Goal: Obtain resource: Obtain resource

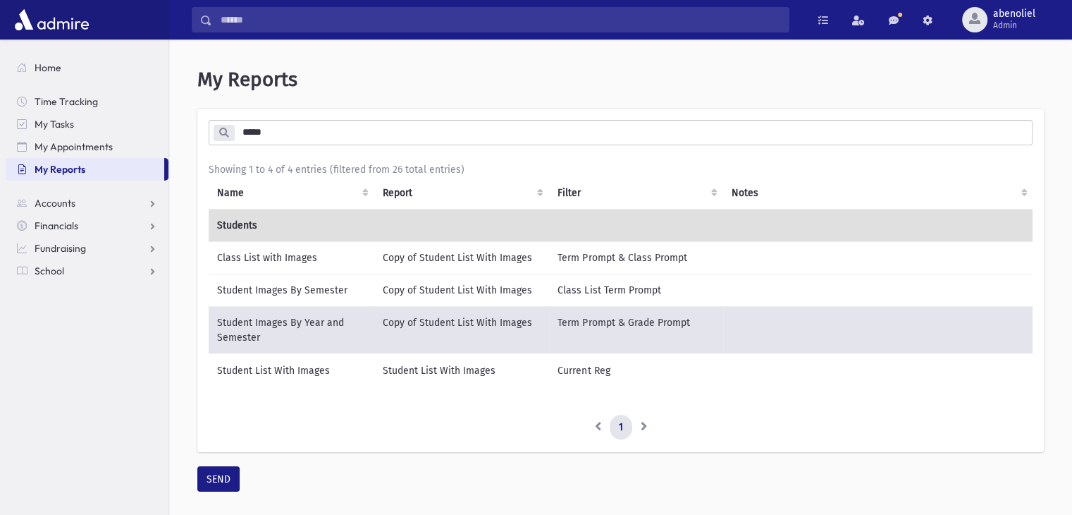
click at [372, 128] on input "*****" at bounding box center [633, 132] width 798 height 25
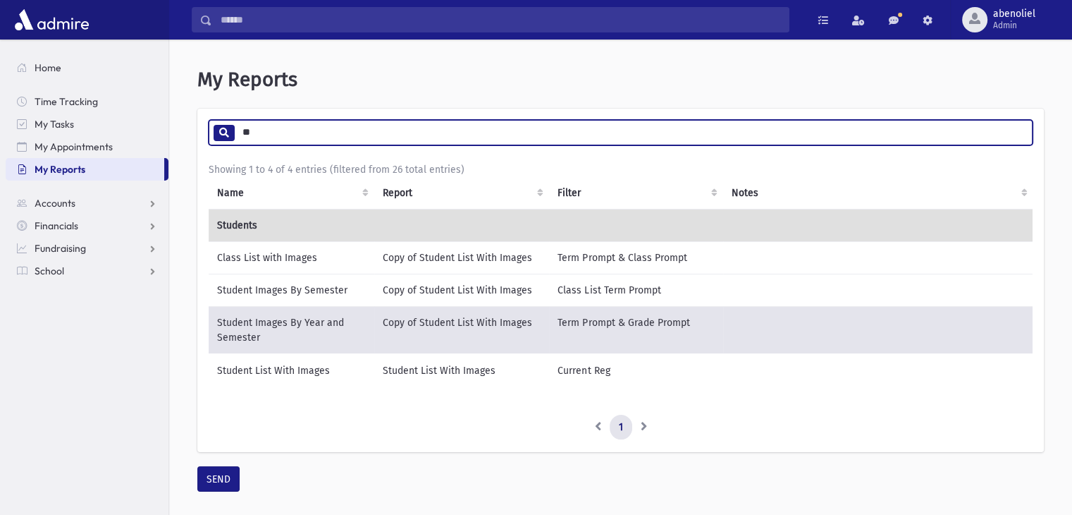
type input "*"
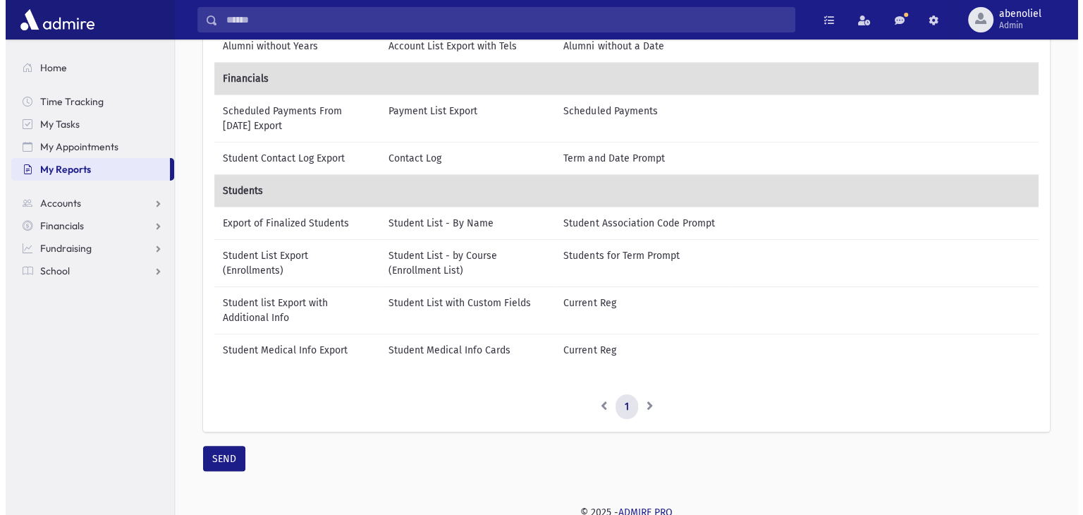
scroll to position [257, 0]
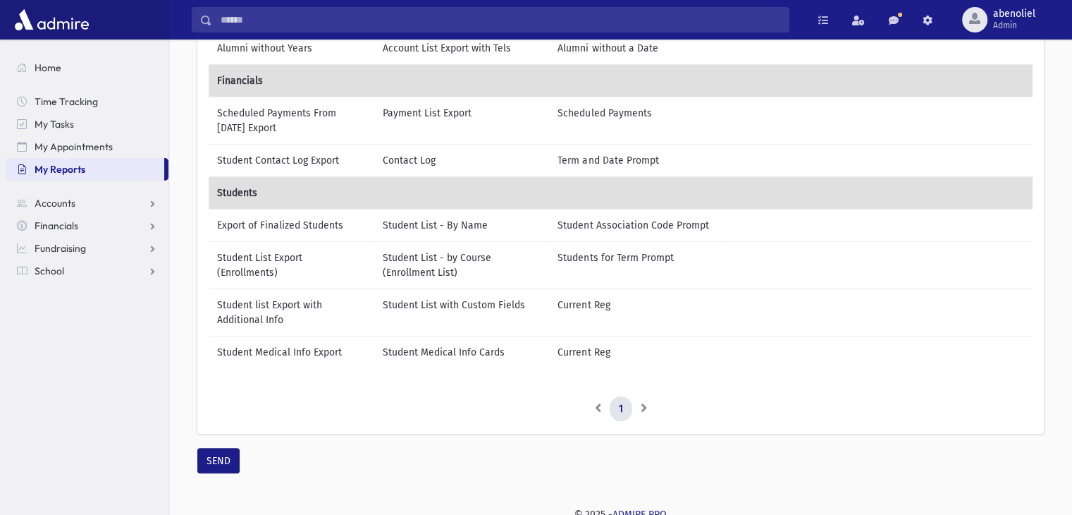
type input "******"
click at [286, 307] on td "Student list Export with Additional Info" at bounding box center [292, 311] width 166 height 47
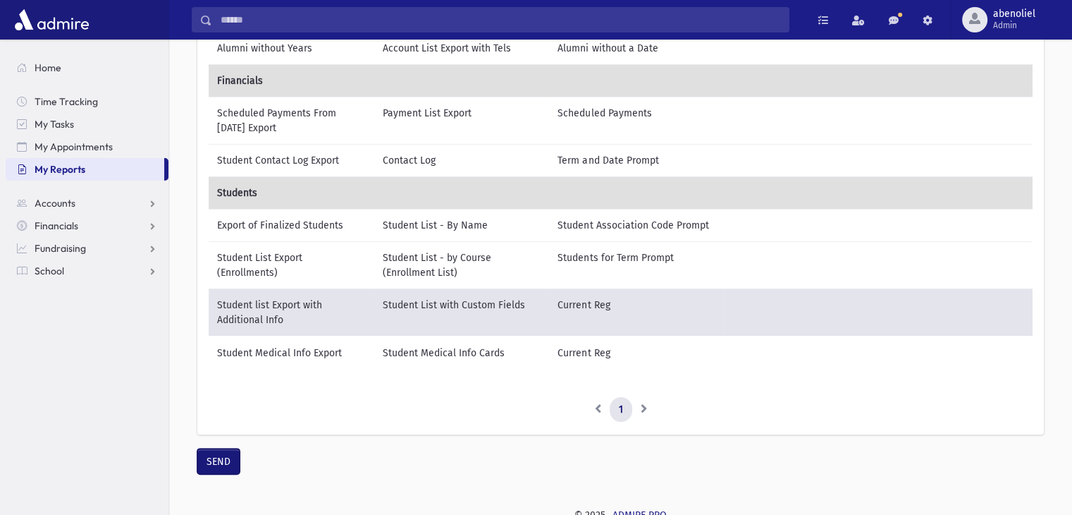
click at [216, 474] on button "SEND" at bounding box center [218, 460] width 42 height 25
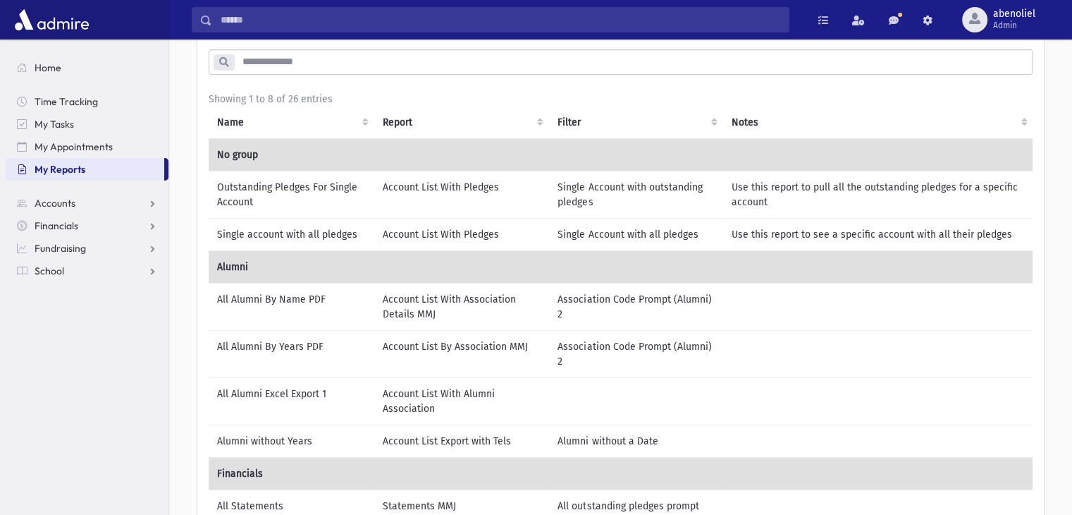
scroll to position [76, 0]
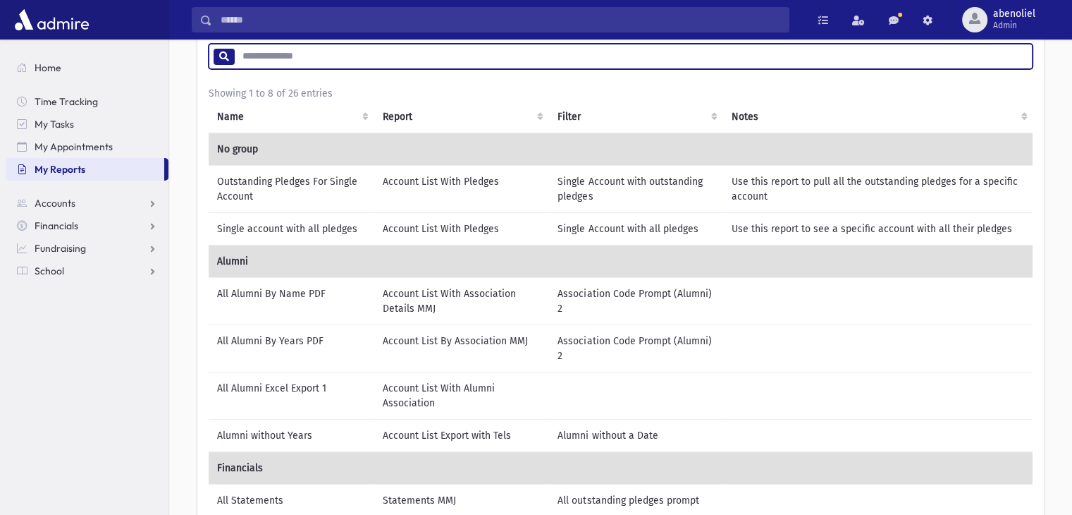
click at [288, 54] on input "search" at bounding box center [633, 56] width 798 height 25
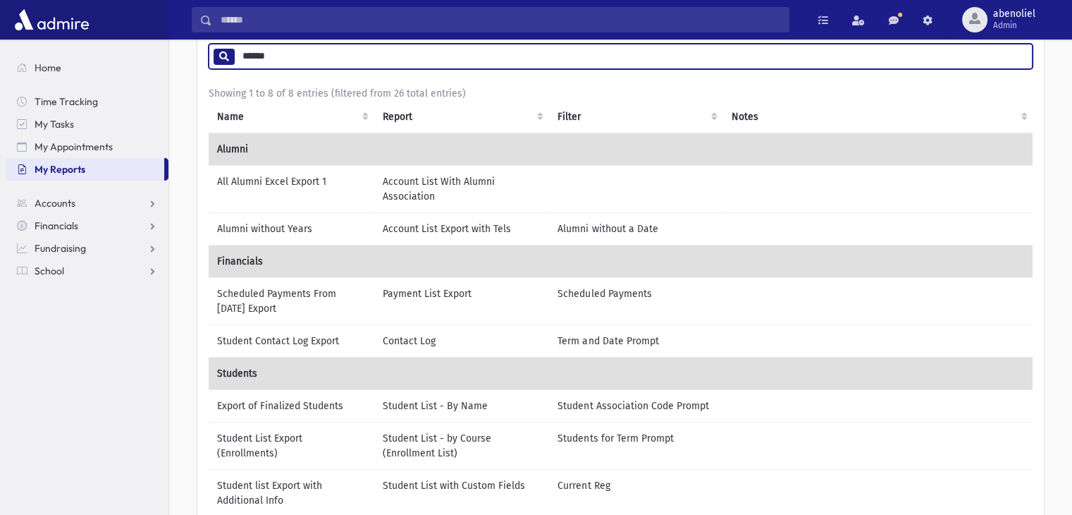
type input "******"
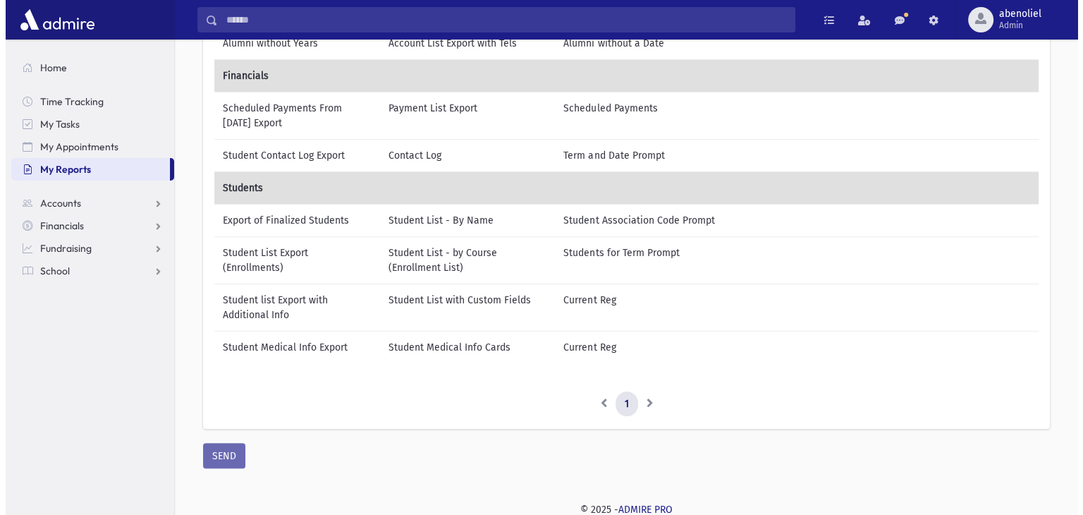
scroll to position [264, 0]
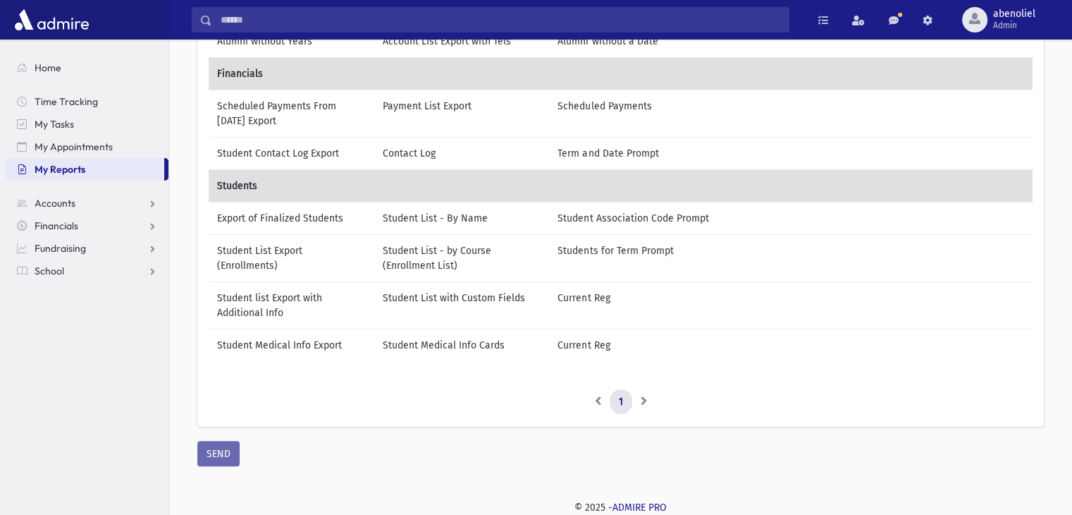
click at [288, 303] on td "Student list Export with Additional Info" at bounding box center [292, 304] width 166 height 47
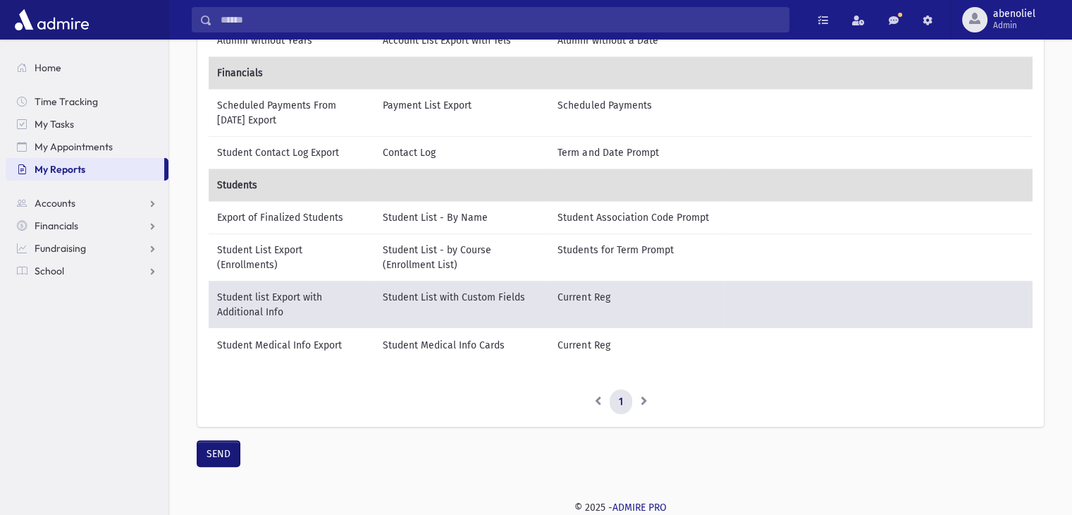
click at [216, 455] on button "SEND" at bounding box center [218, 453] width 42 height 25
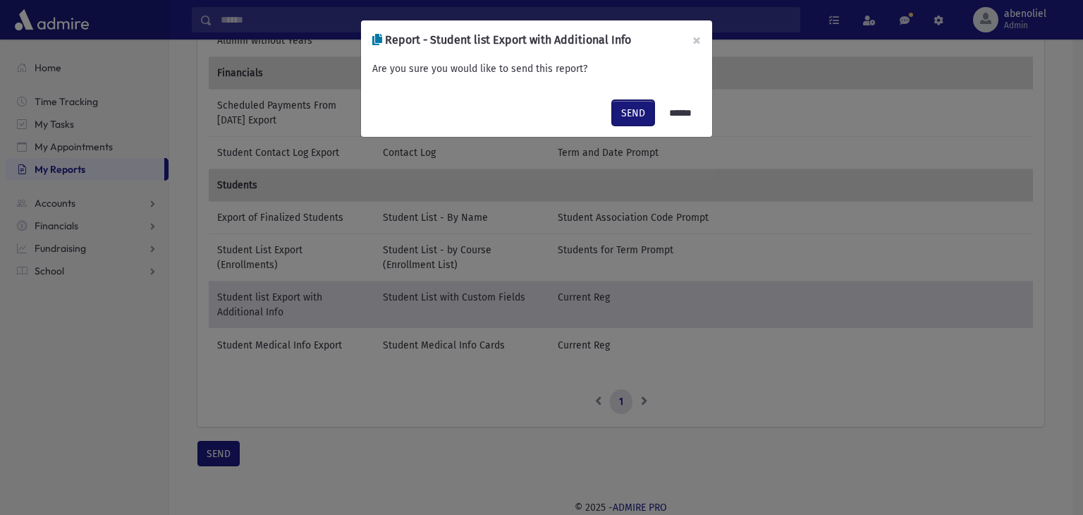
click at [624, 108] on button "SEND" at bounding box center [633, 112] width 42 height 25
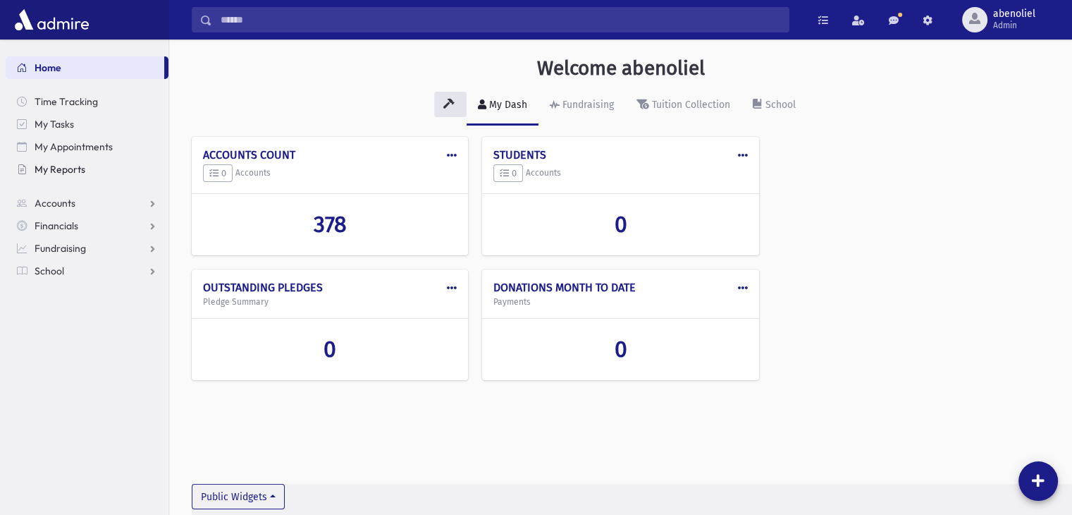
click at [67, 166] on span "My Reports" at bounding box center [60, 169] width 51 height 13
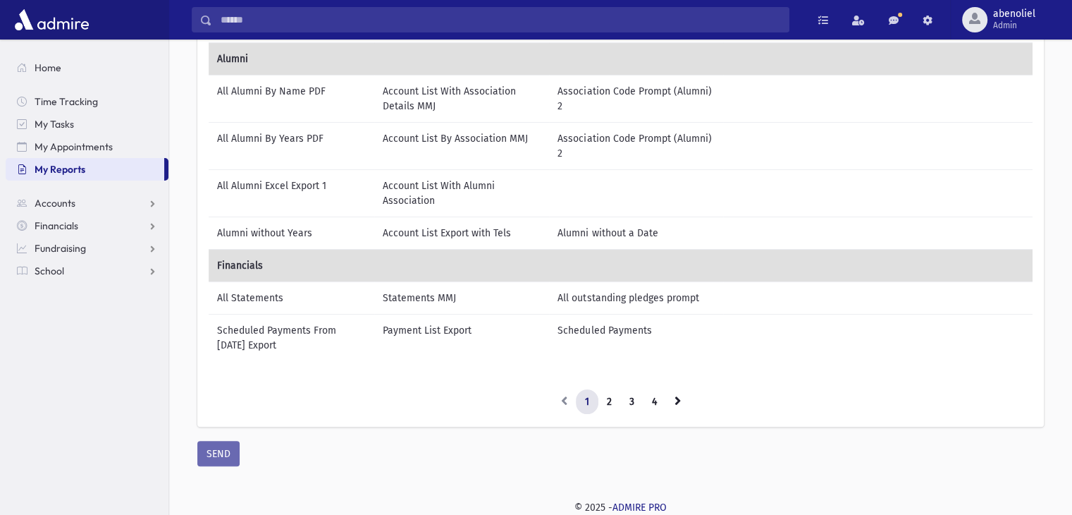
scroll to position [288, 0]
click at [679, 396] on icon at bounding box center [678, 401] width 6 height 10
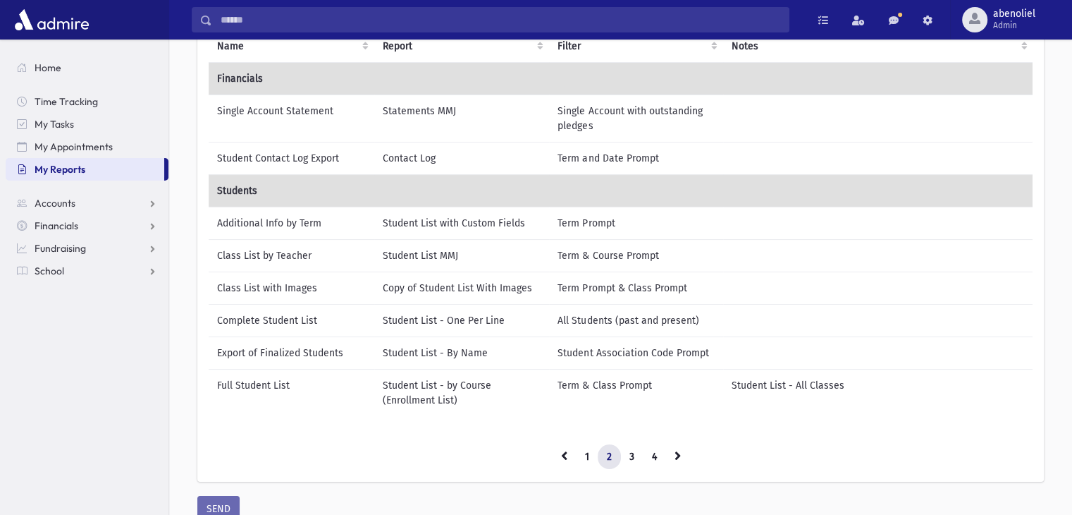
click at [685, 465] on link at bounding box center [678, 456] width 25 height 25
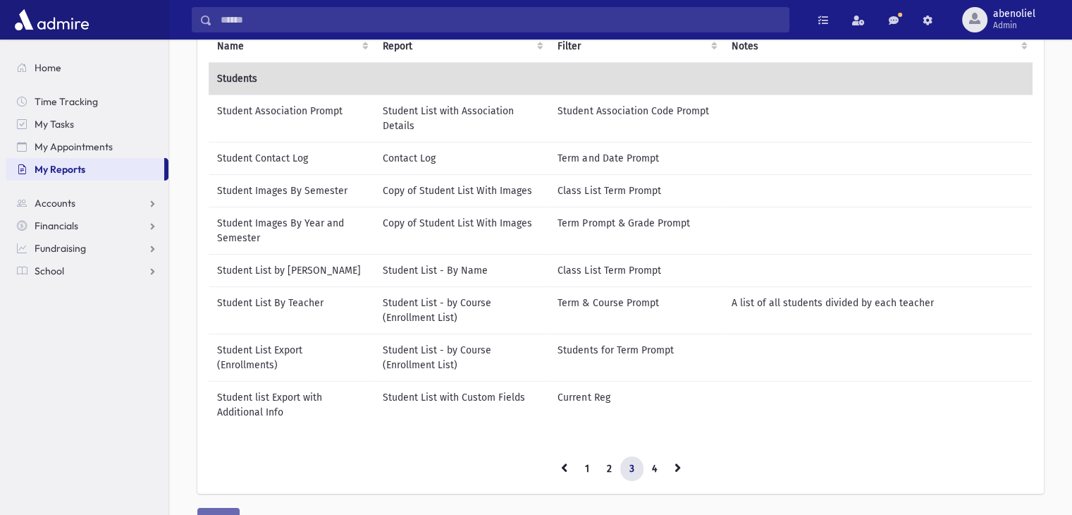
click at [235, 345] on td "Student List Export (Enrollments)" at bounding box center [292, 357] width 166 height 47
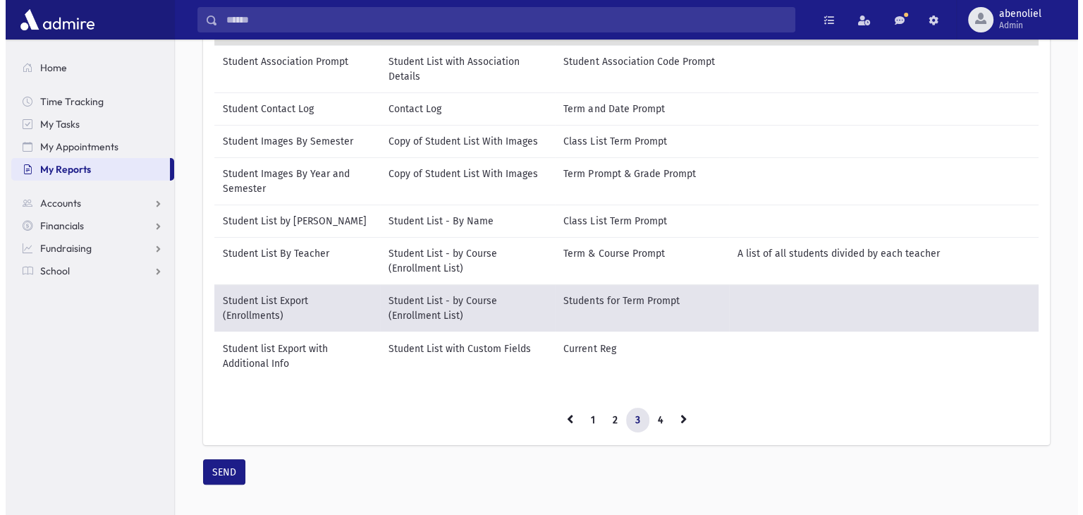
scroll to position [224, 0]
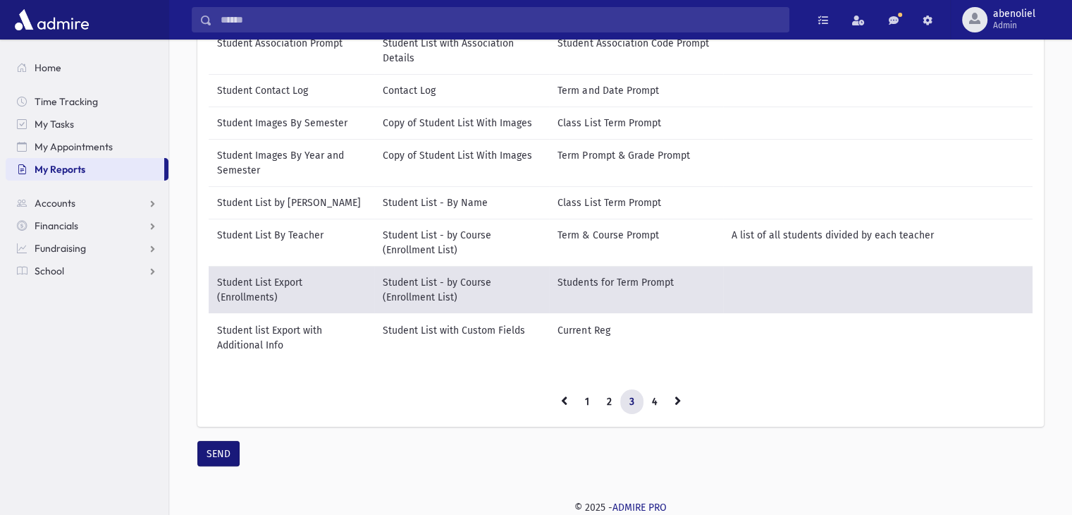
click at [221, 457] on button "SEND" at bounding box center [218, 453] width 42 height 25
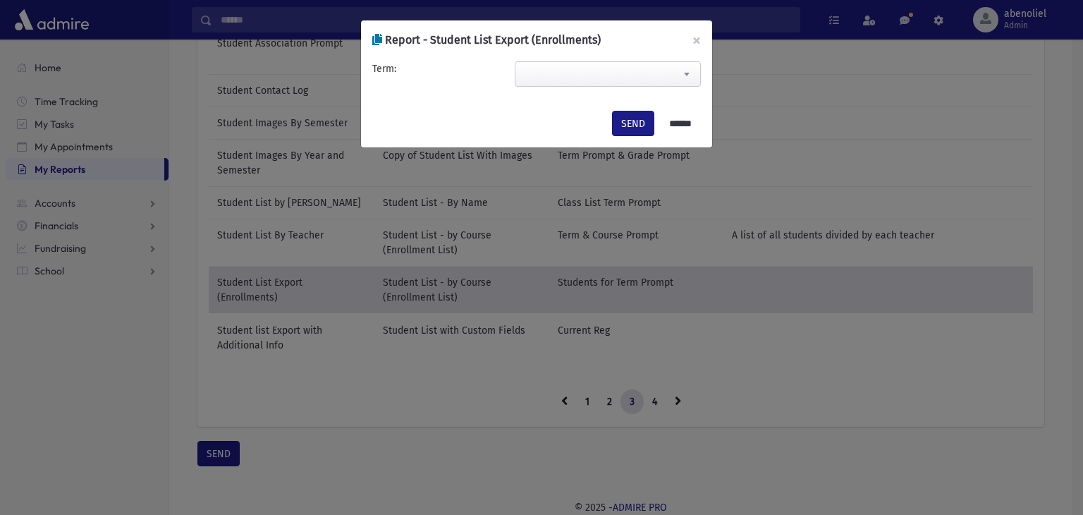
click at [553, 67] on span at bounding box center [608, 73] width 186 height 25
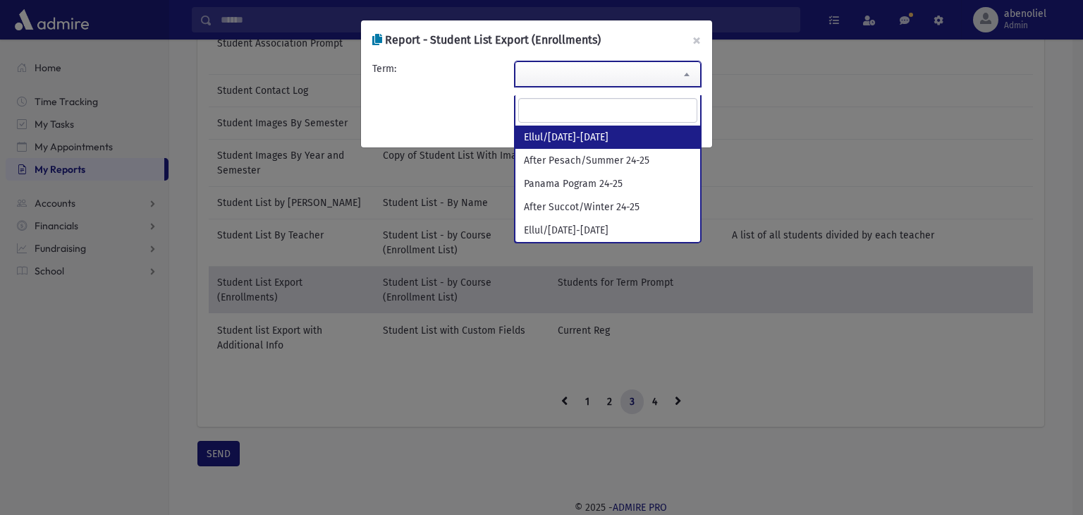
select select "**********"
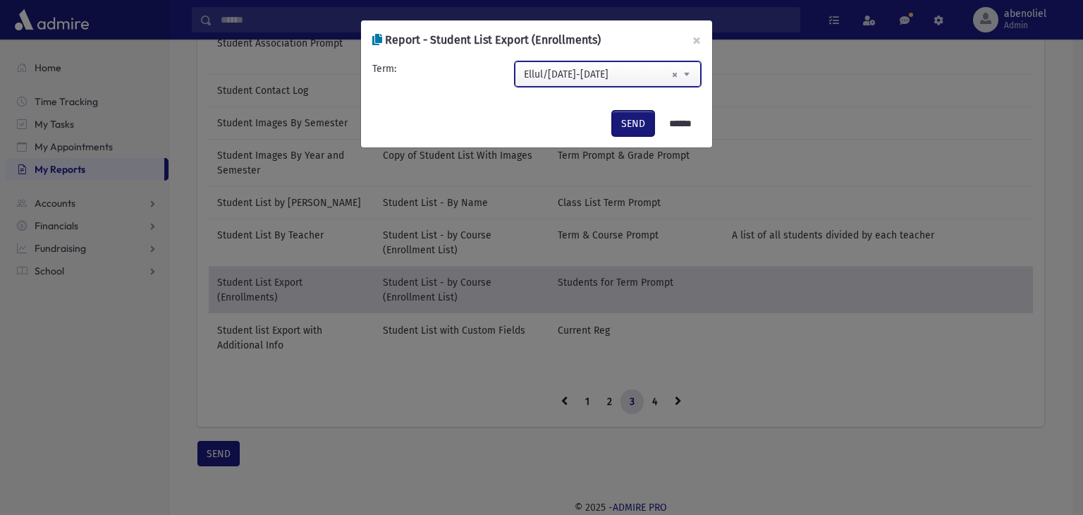
click at [640, 124] on button "SEND" at bounding box center [633, 123] width 42 height 25
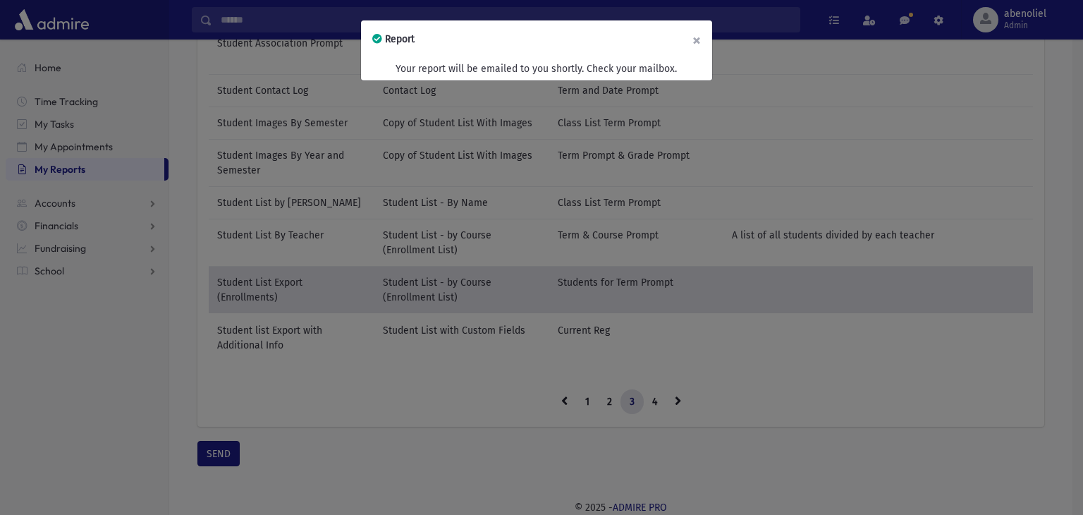
click at [692, 32] on button "×" at bounding box center [696, 39] width 31 height 39
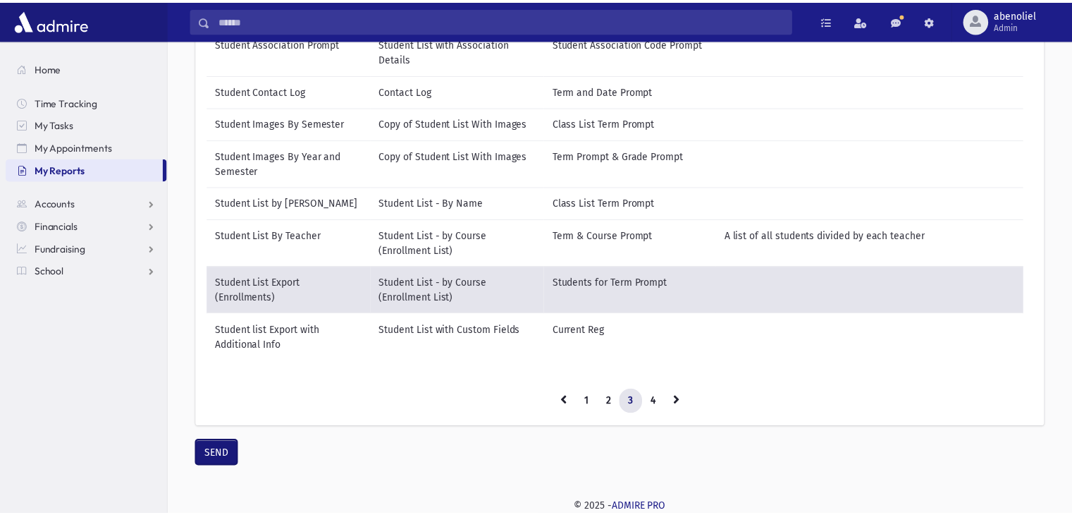
scroll to position [213, 0]
